Goal: Navigation & Orientation: Find specific page/section

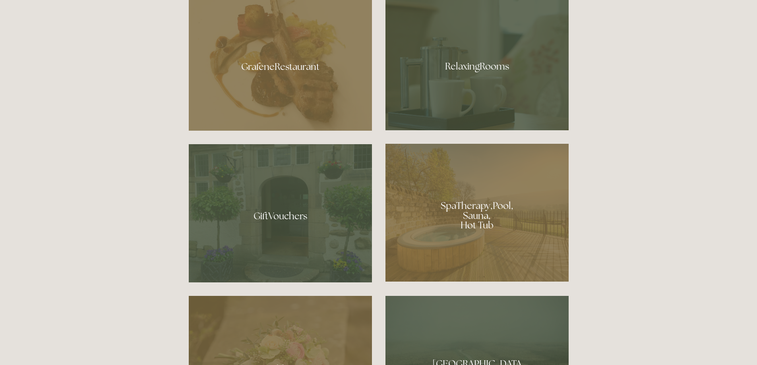
scroll to position [556, 0]
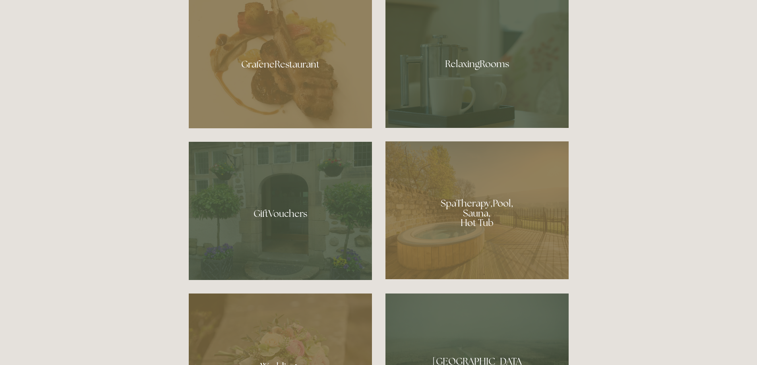
click at [485, 209] on div at bounding box center [476, 210] width 183 height 138
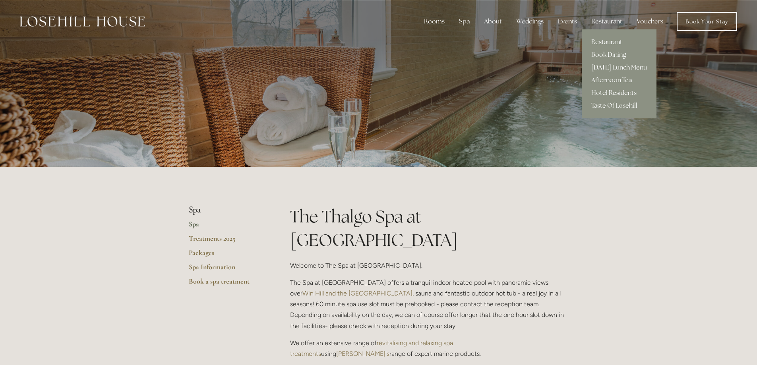
click at [629, 67] on link "[DATE] Lunch Menu" at bounding box center [618, 67] width 75 height 13
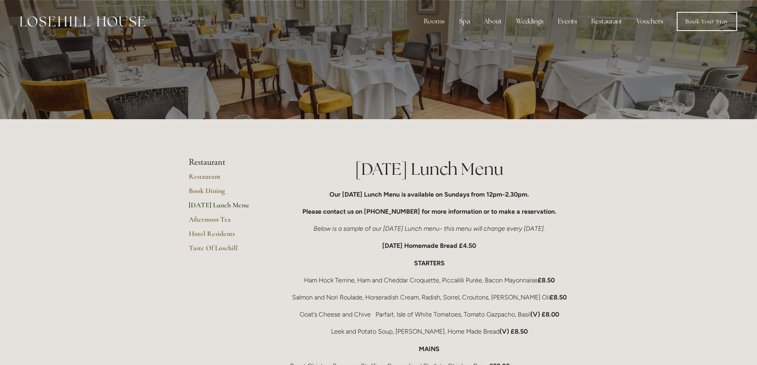
click at [91, 19] on img at bounding box center [82, 21] width 125 height 10
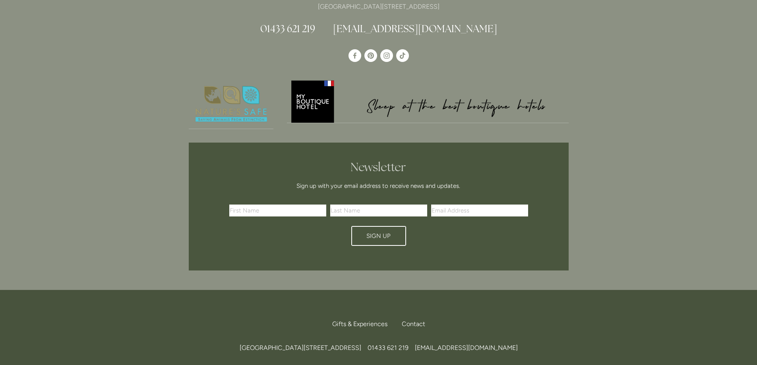
scroll to position [2363, 0]
